Goal: Task Accomplishment & Management: Manage account settings

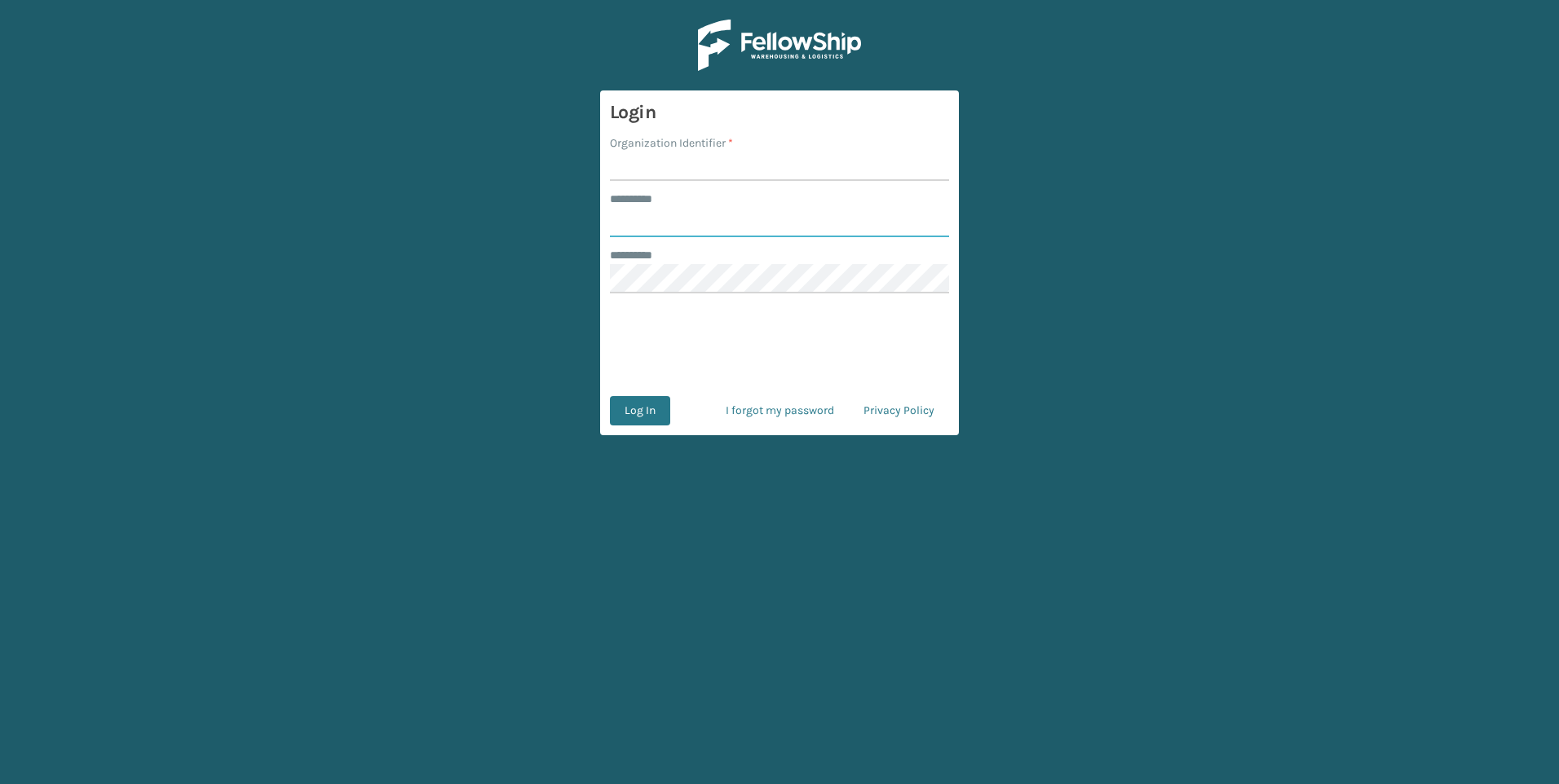
type input "*****"
click at [750, 149] on div "Organization Identifier *" at bounding box center [779, 143] width 339 height 17
click at [738, 176] on input "Organization Identifier *" at bounding box center [779, 167] width 339 height 30
click at [786, 170] on input "Organization Identifier *" at bounding box center [779, 167] width 339 height 30
click at [738, 169] on input "FELLOWSHP- WEST" at bounding box center [779, 167] width 339 height 30
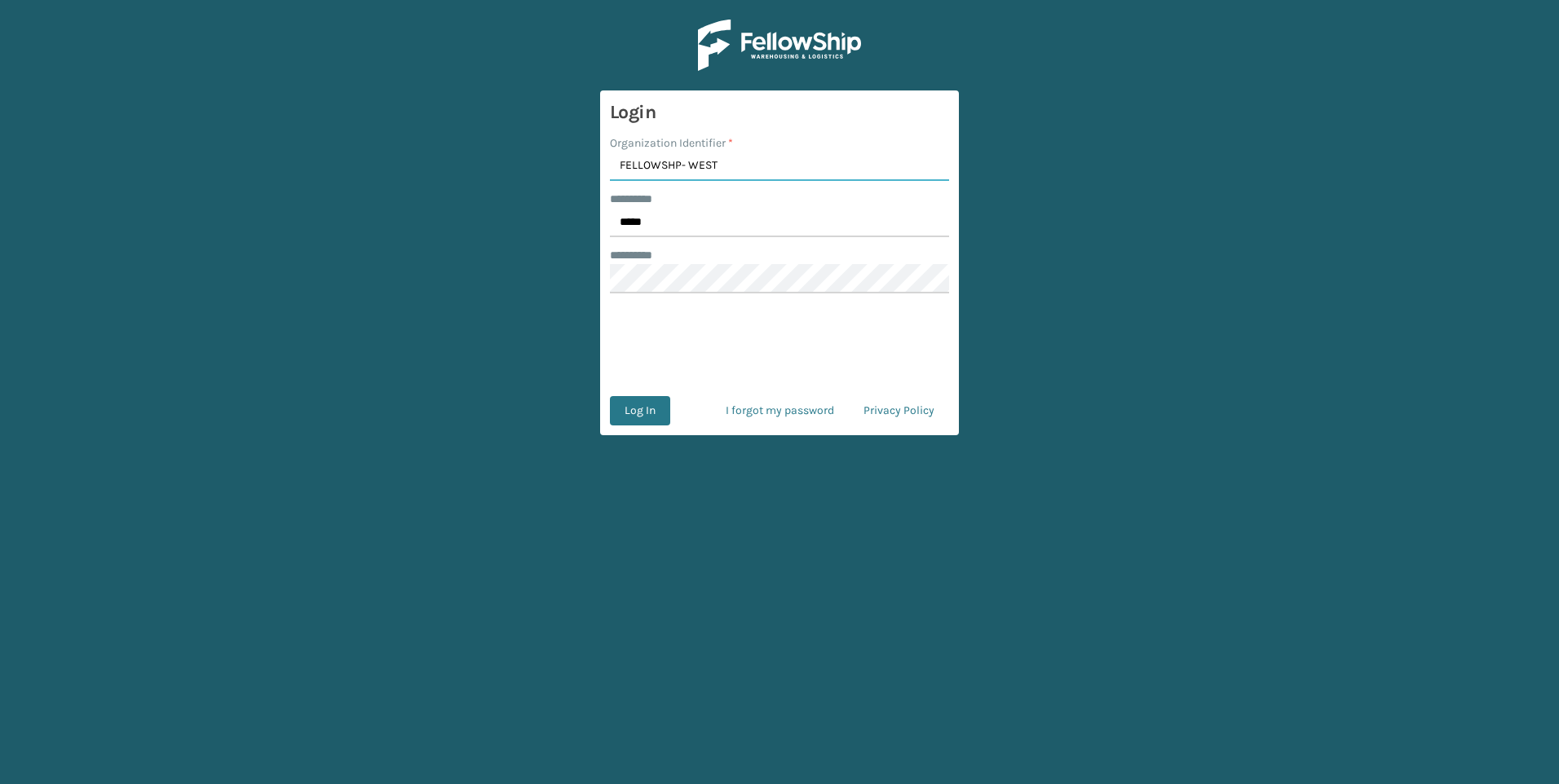
drag, startPoint x: 518, startPoint y: 169, endPoint x: 467, endPoint y: 169, distance: 51.0
click at [467, 169] on main "Login Organization Identifier * FELLOWSHP- WEST ******** * ***** ******** * Log…" at bounding box center [780, 392] width 1559 height 784
type input "Fellowship - West"
click at [656, 401] on button "Log In" at bounding box center [639, 411] width 60 height 30
type input "*****"
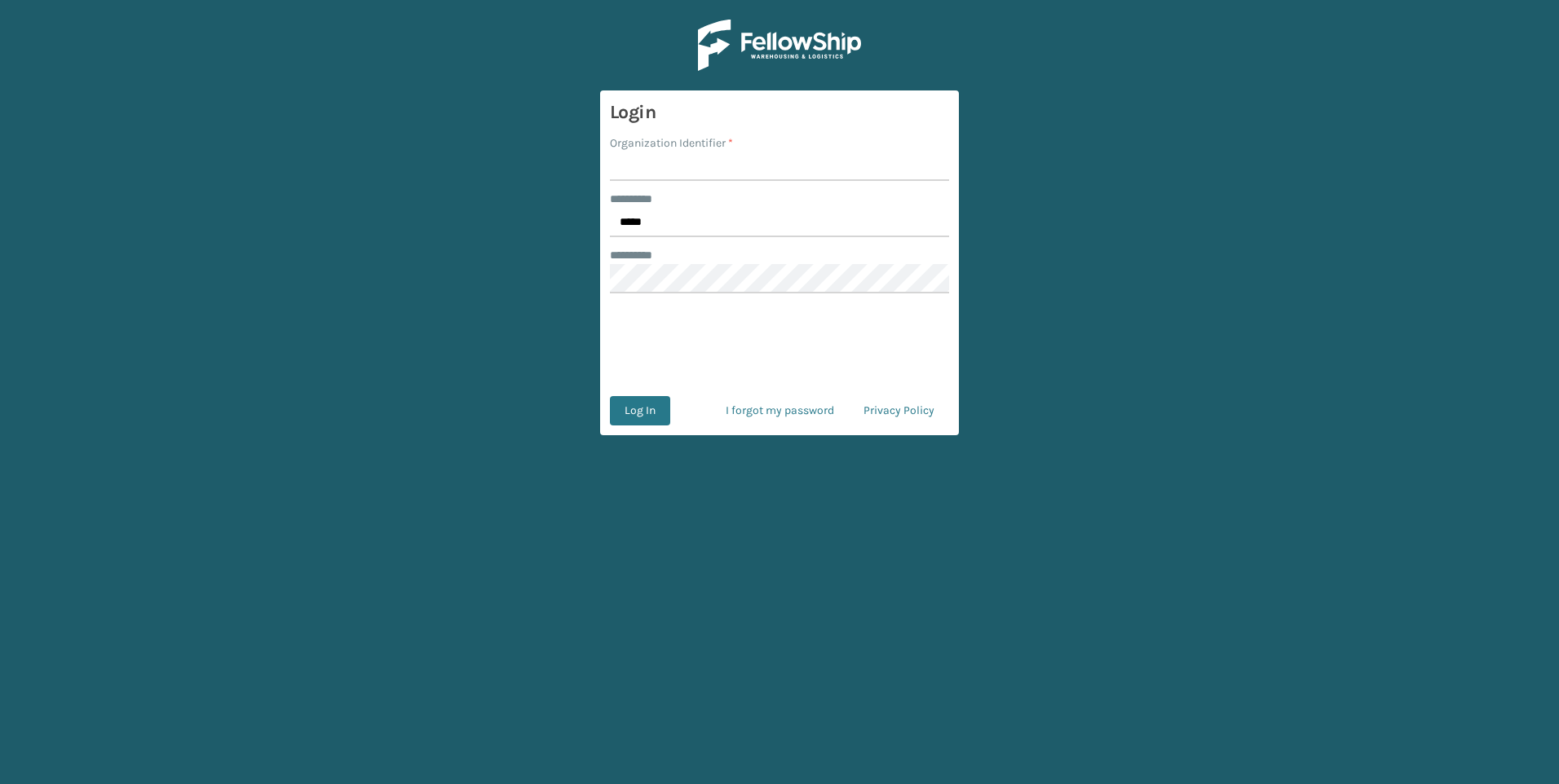
click at [767, 160] on input "Organization Identifier *" at bounding box center [779, 167] width 339 height 30
type input "Fellowship - West"
click at [648, 402] on button "Log In" at bounding box center [639, 411] width 60 height 30
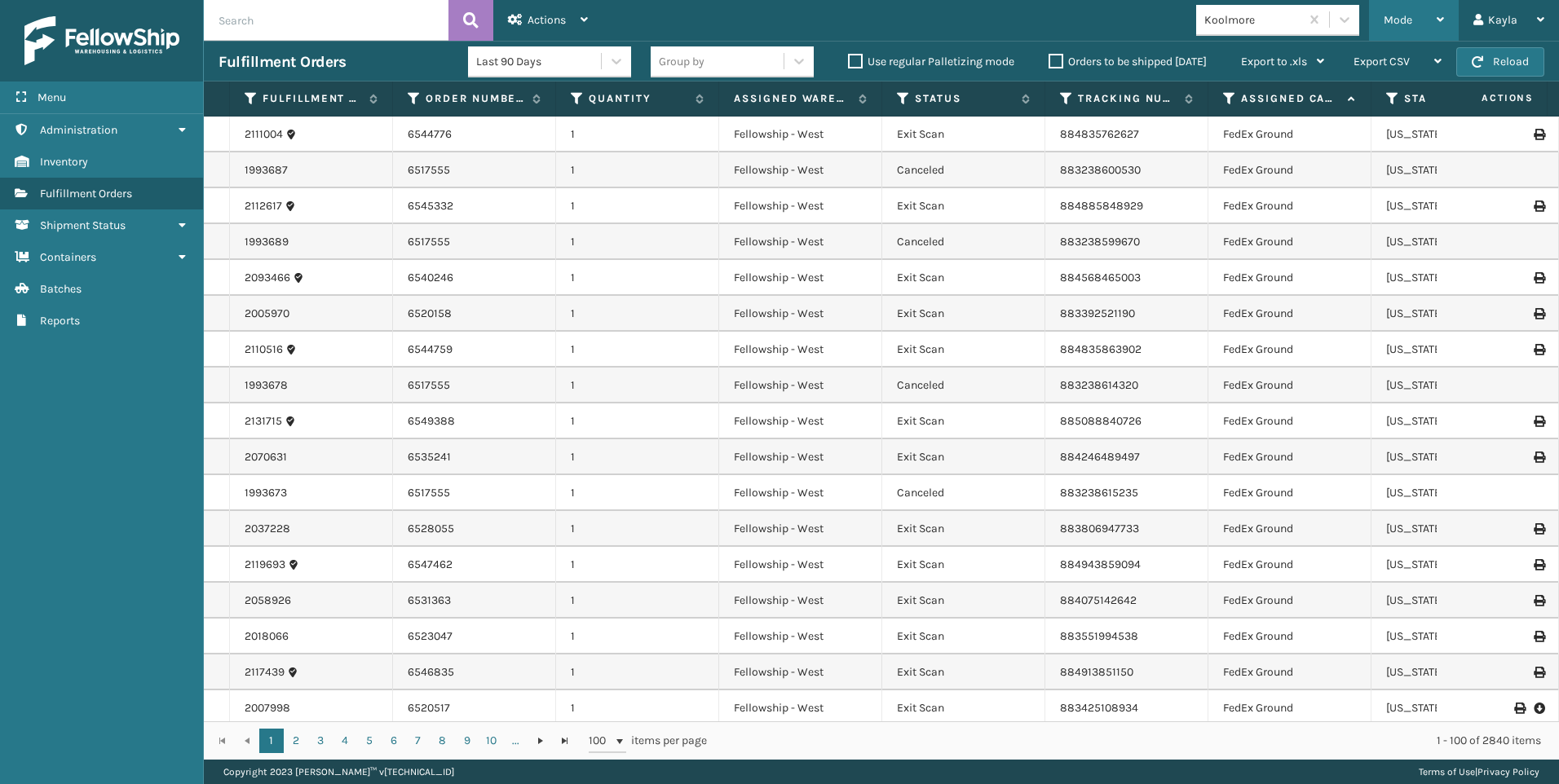
click at [1413, 29] on div "Mode" at bounding box center [1413, 20] width 60 height 40
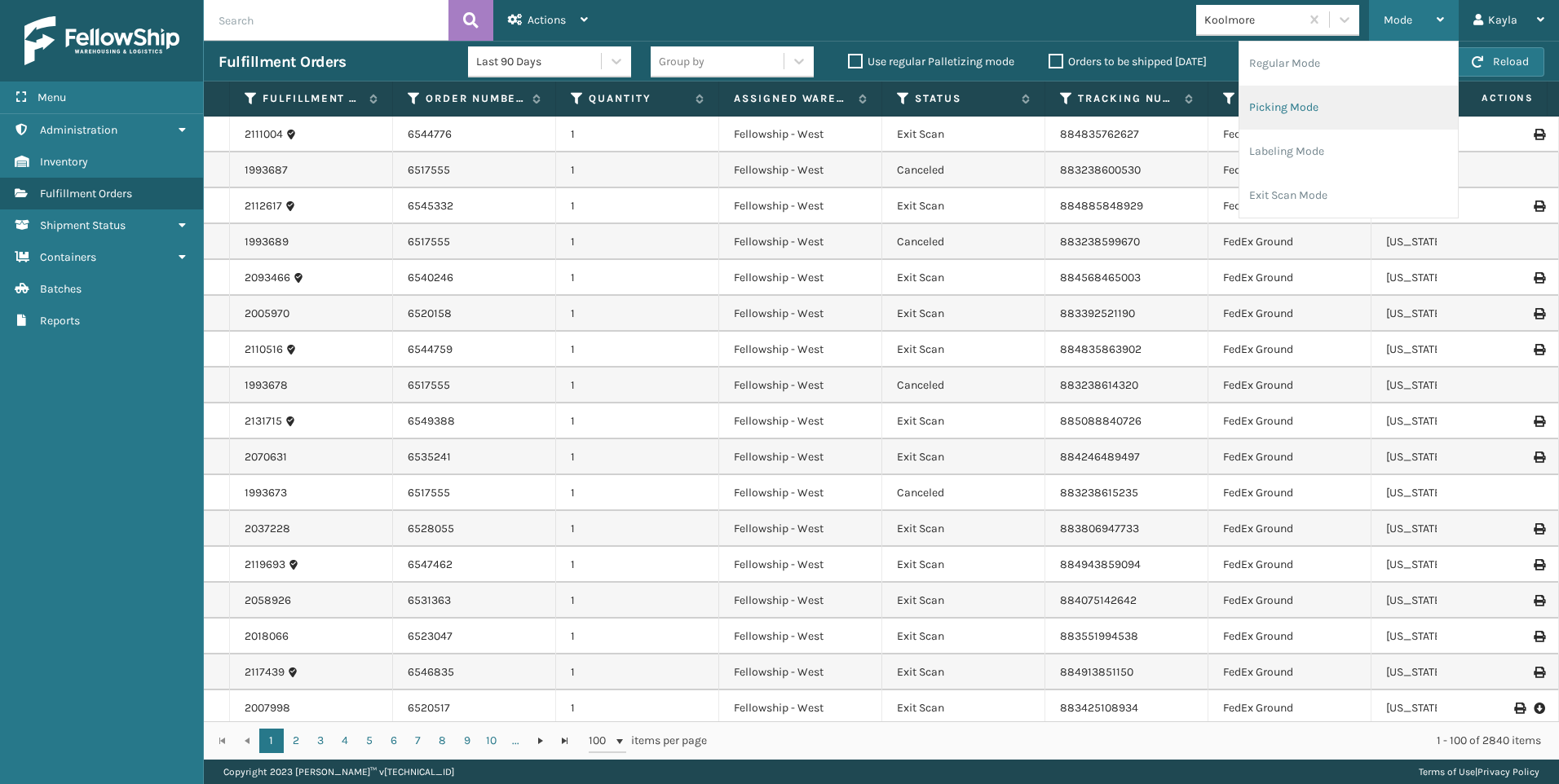
click at [1378, 106] on li "Picking Mode" at bounding box center [1348, 107] width 219 height 44
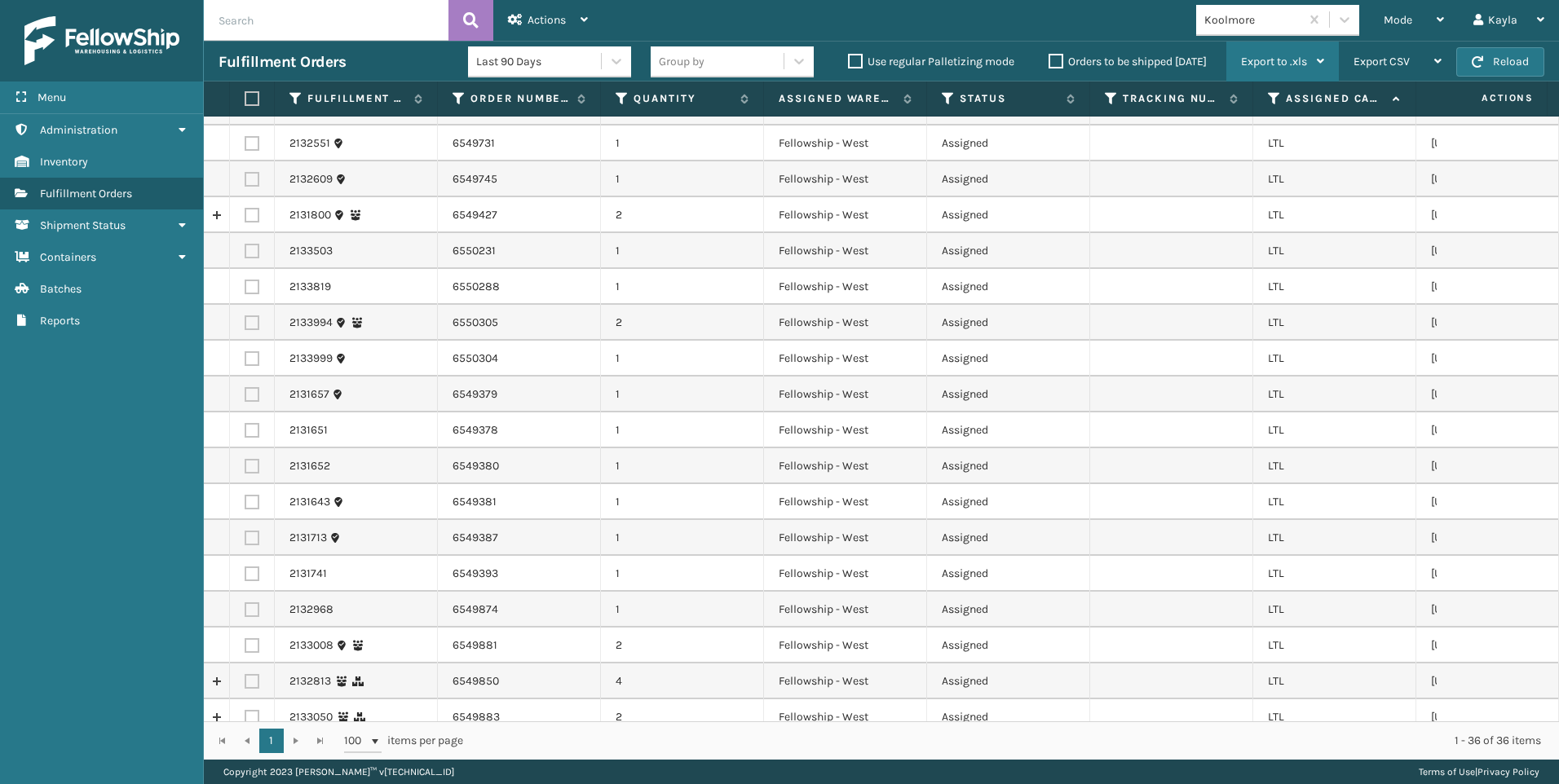
scroll to position [128, 0]
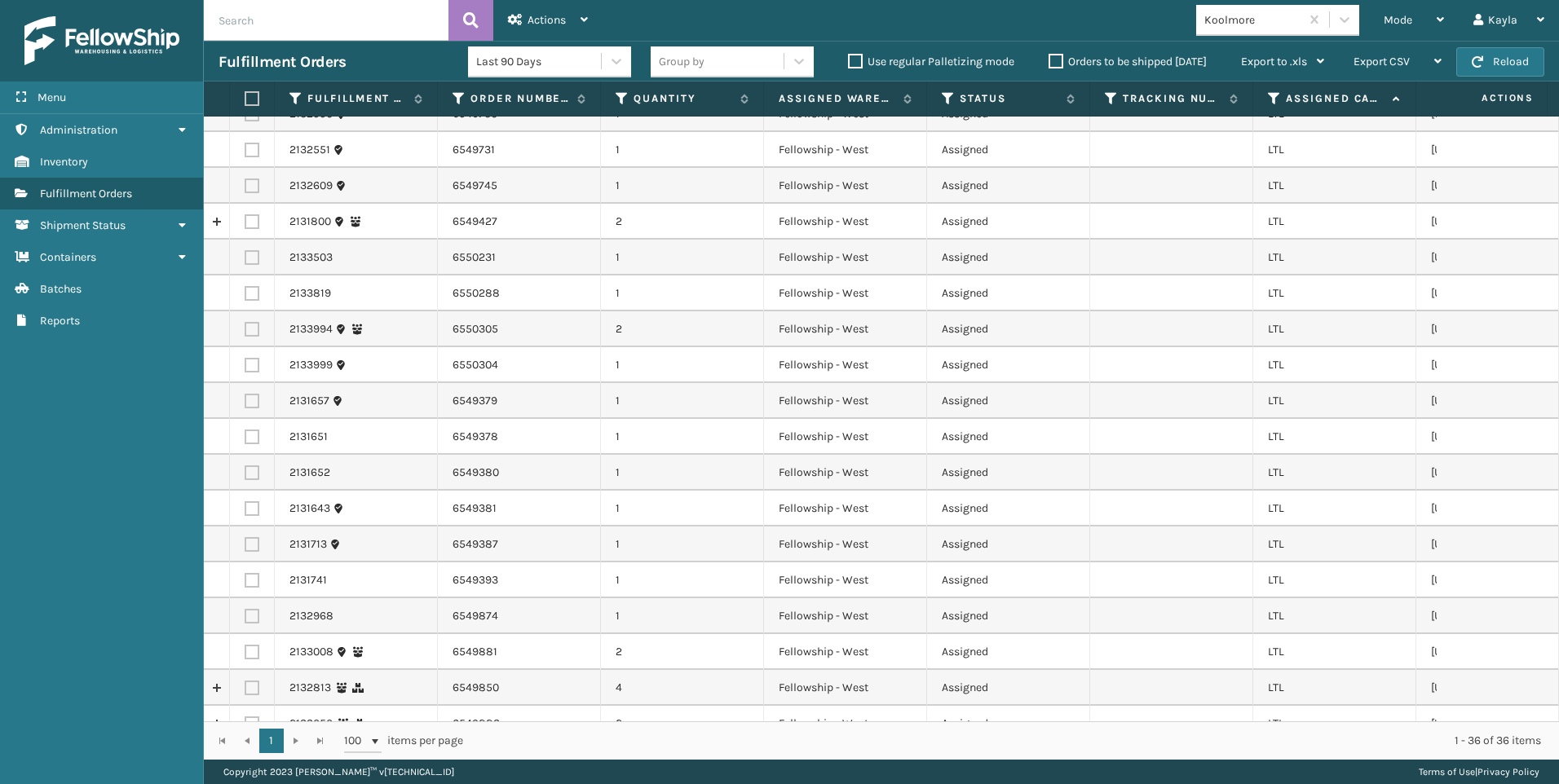
click at [1246, 18] on div "Koolmore" at bounding box center [1253, 20] width 97 height 17
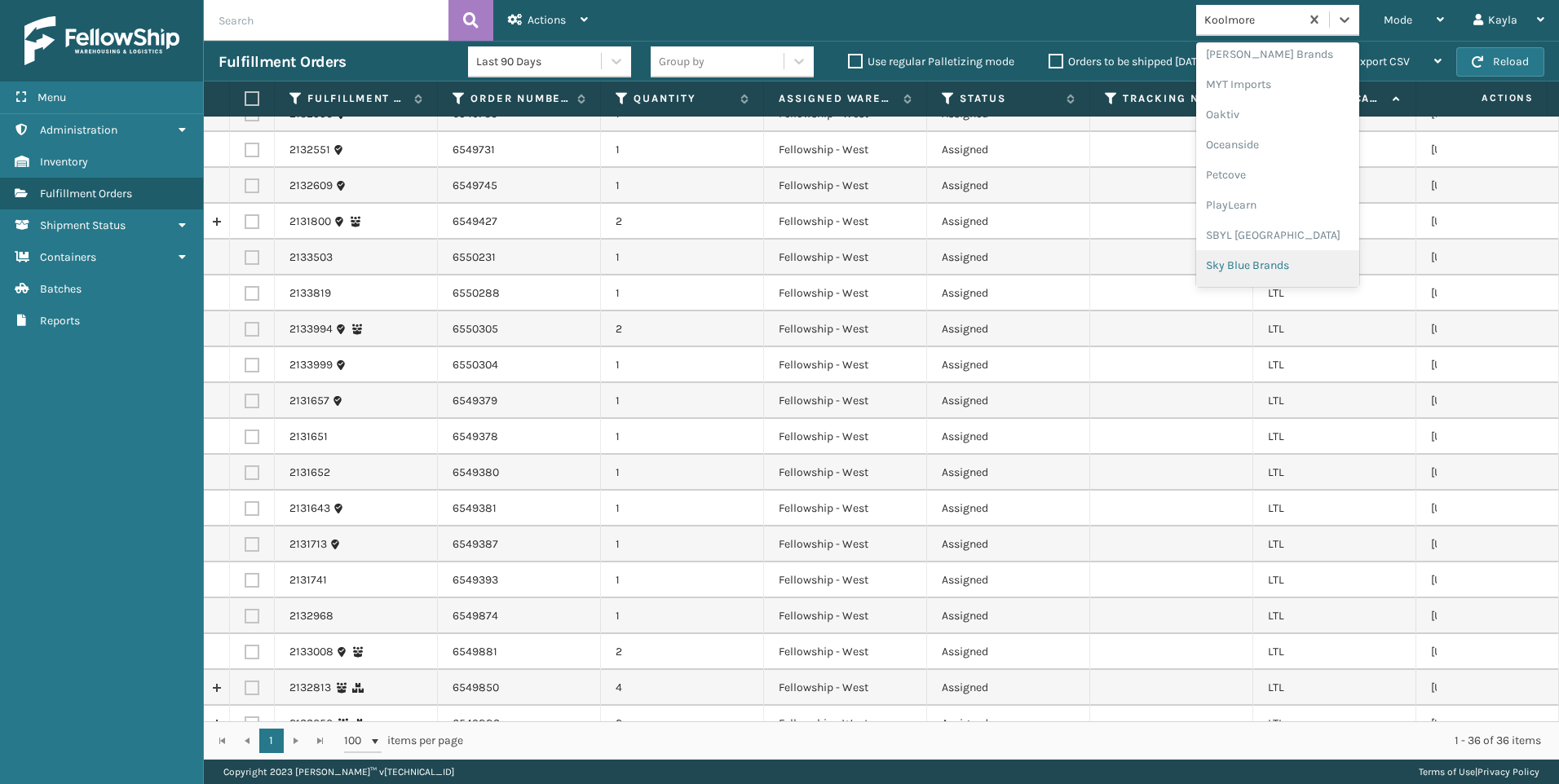
scroll to position [817, 0]
click at [1270, 235] on div "SleepGeekz" at bounding box center [1278, 238] width 163 height 31
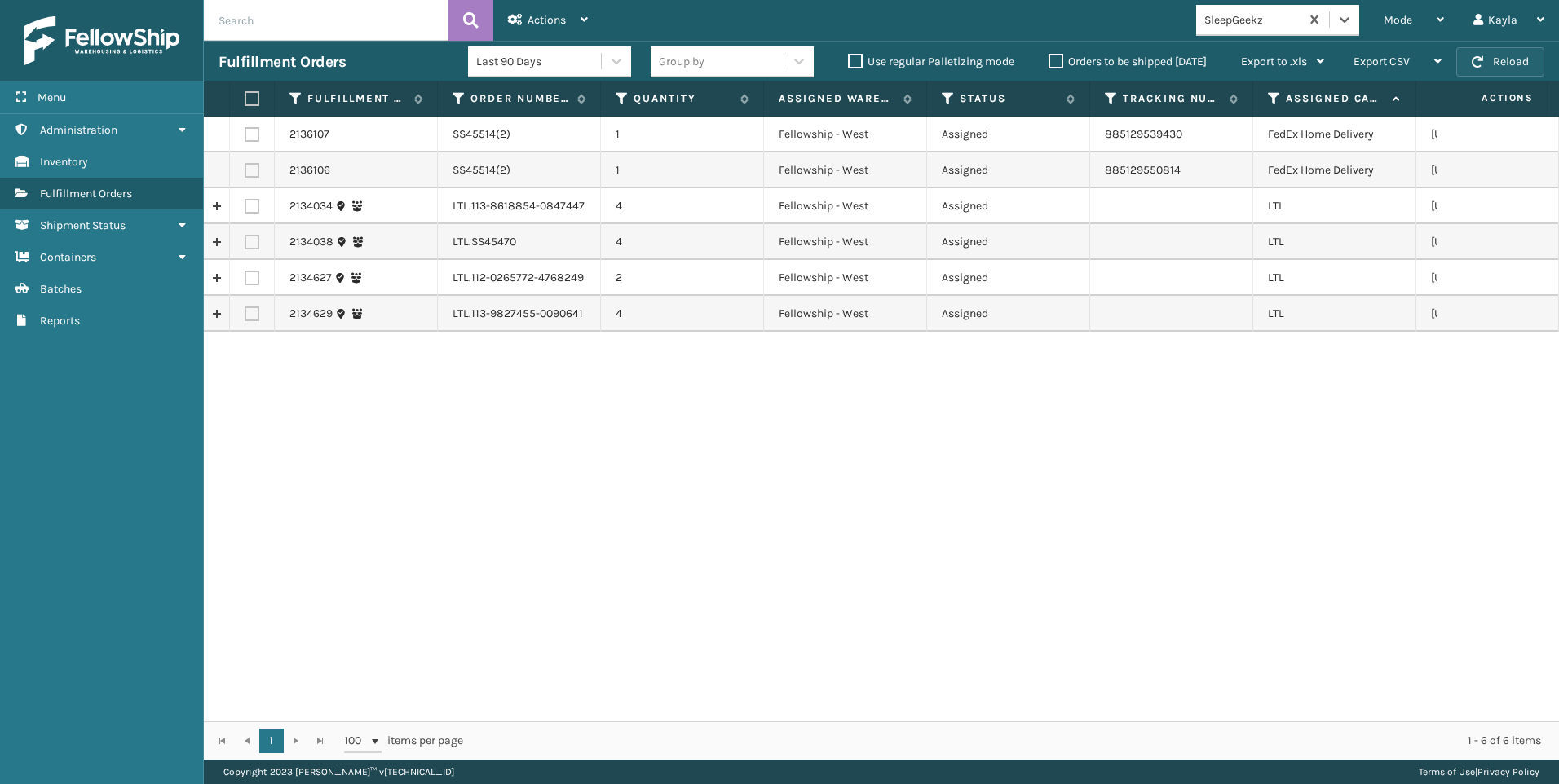
click at [1477, 67] on span "button" at bounding box center [1477, 62] width 12 height 12
click at [1496, 54] on button "Reload" at bounding box center [1500, 62] width 88 height 30
click at [1506, 60] on button "Reload" at bounding box center [1500, 62] width 88 height 30
